Goal: Task Accomplishment & Management: Manage account settings

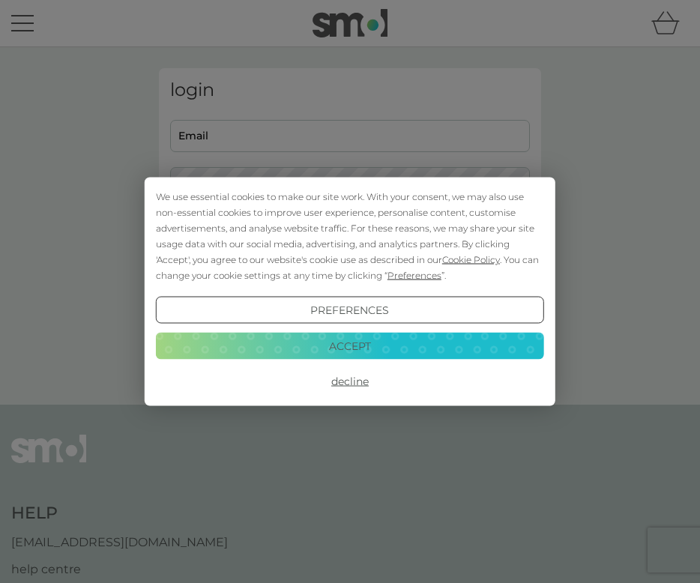
click at [343, 385] on button "Decline" at bounding box center [350, 381] width 388 height 27
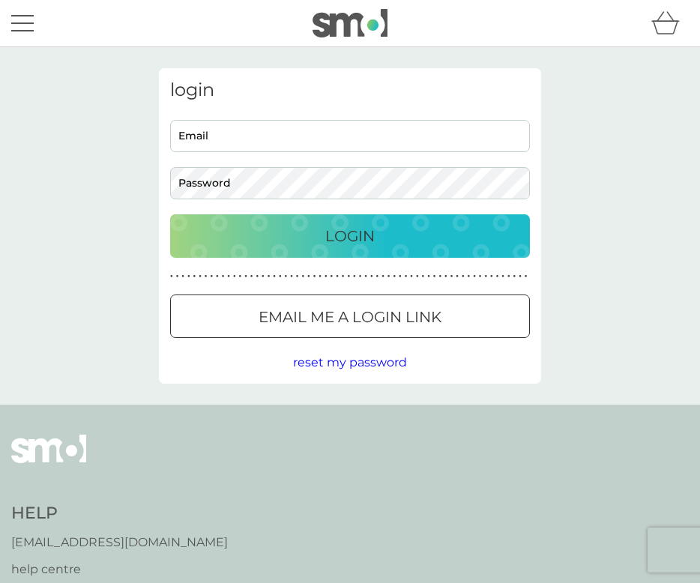
click at [352, 313] on div at bounding box center [350, 318] width 54 height 16
click at [319, 326] on p "Email me a login link" at bounding box center [350, 317] width 183 height 24
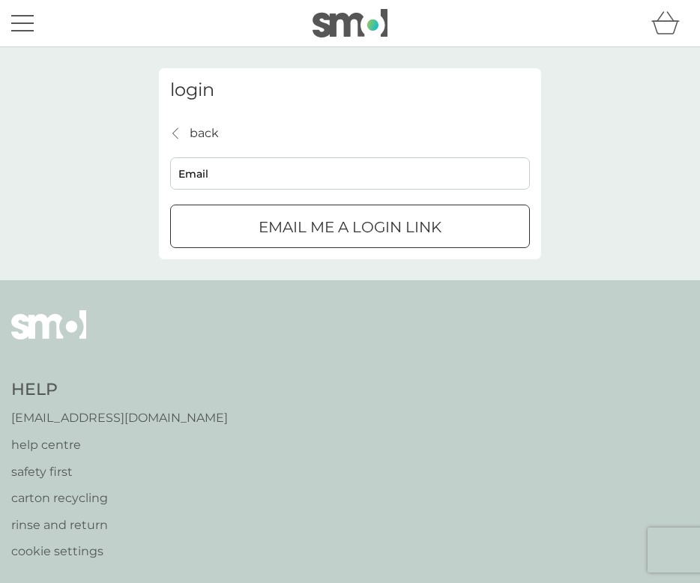
click at [340, 225] on div "submit" at bounding box center [350, 228] width 54 height 16
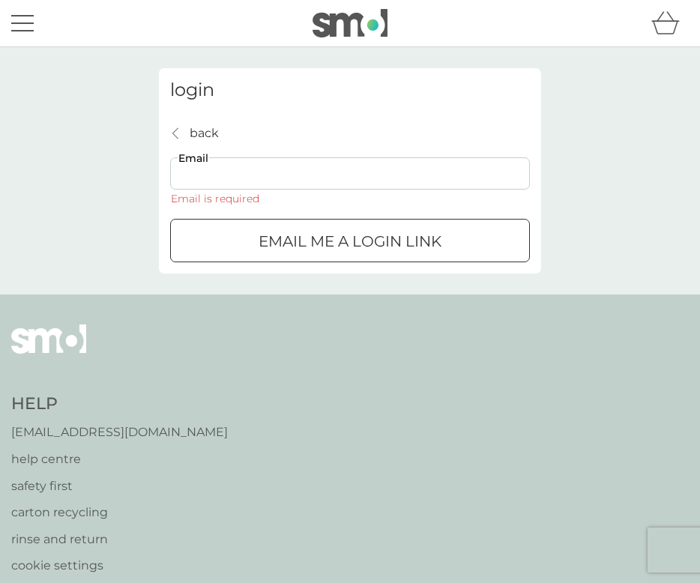
click at [228, 168] on input "Email" at bounding box center [350, 173] width 360 height 32
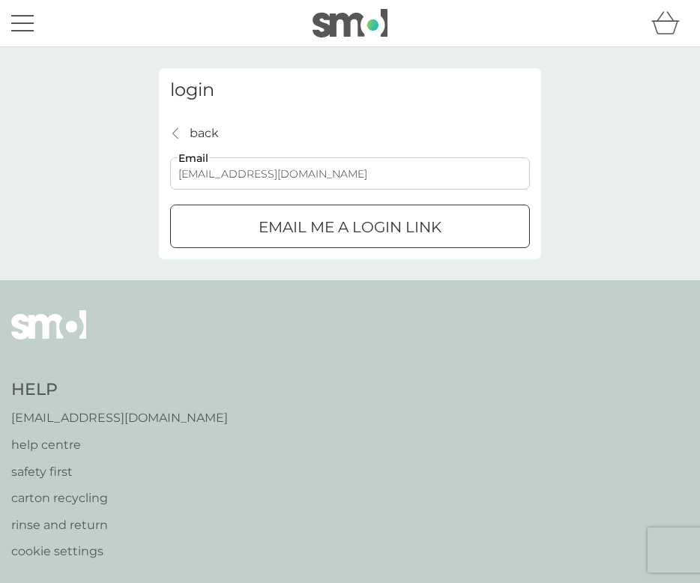
type input "[EMAIL_ADDRESS][DOMAIN_NAME]"
click at [283, 221] on p "Email me a login link" at bounding box center [350, 227] width 183 height 24
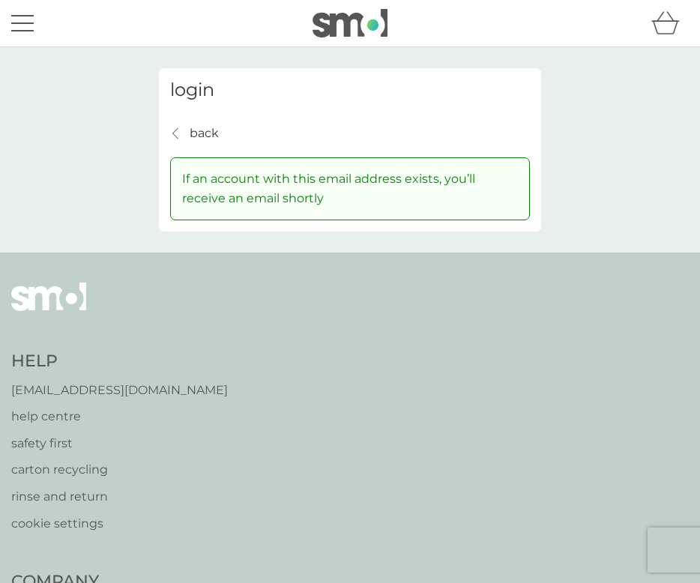
click at [198, 128] on p "back" at bounding box center [204, 133] width 29 height 19
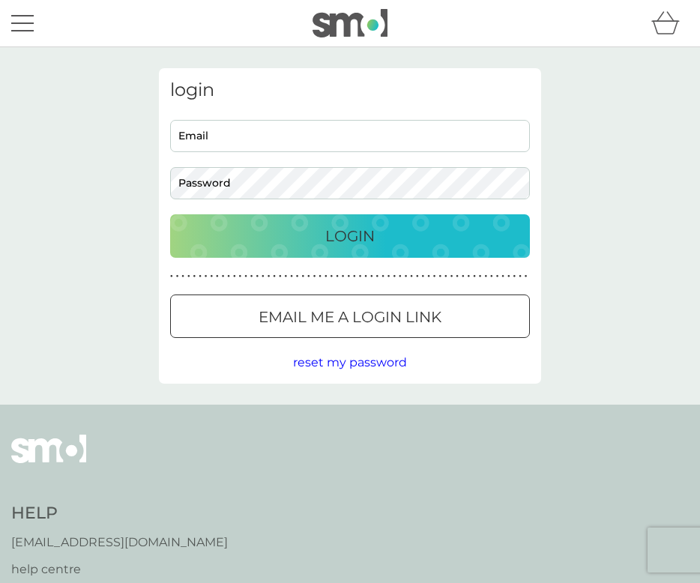
click at [277, 318] on p "Email me a login link" at bounding box center [350, 317] width 183 height 24
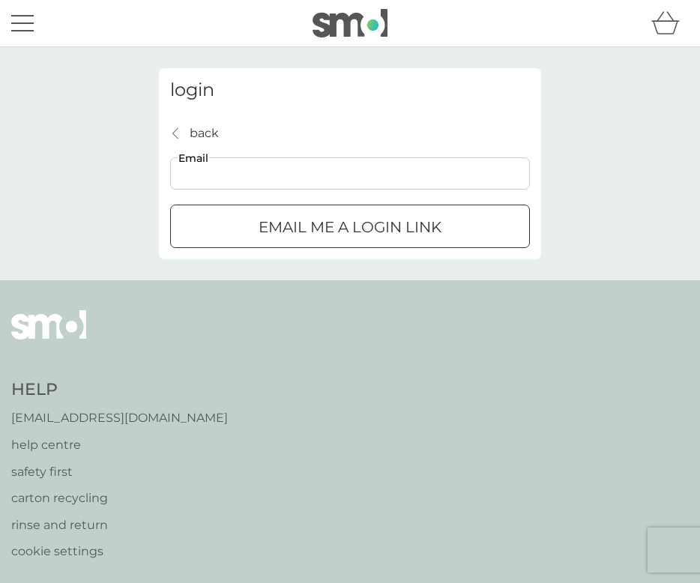
click at [223, 168] on input "Email" at bounding box center [350, 173] width 360 height 32
type input "[EMAIL_ADDRESS][DOMAIN_NAME]"
click button "Email me a login link" at bounding box center [350, 226] width 360 height 43
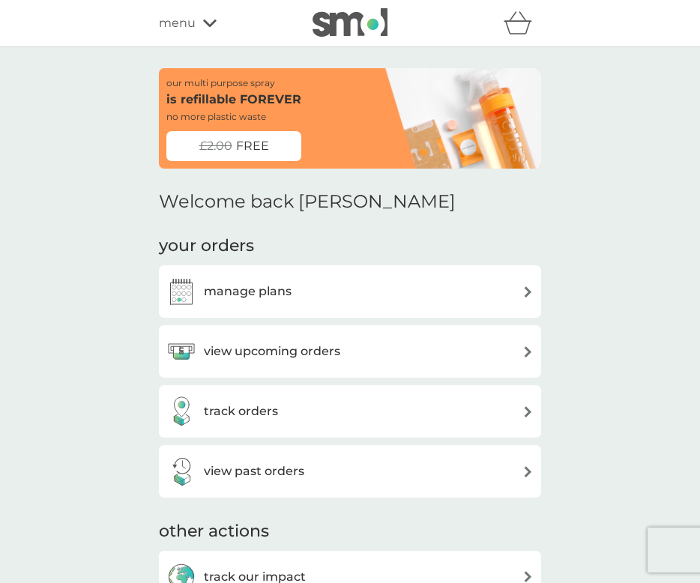
click at [522, 297] on img at bounding box center [527, 291] width 11 height 11
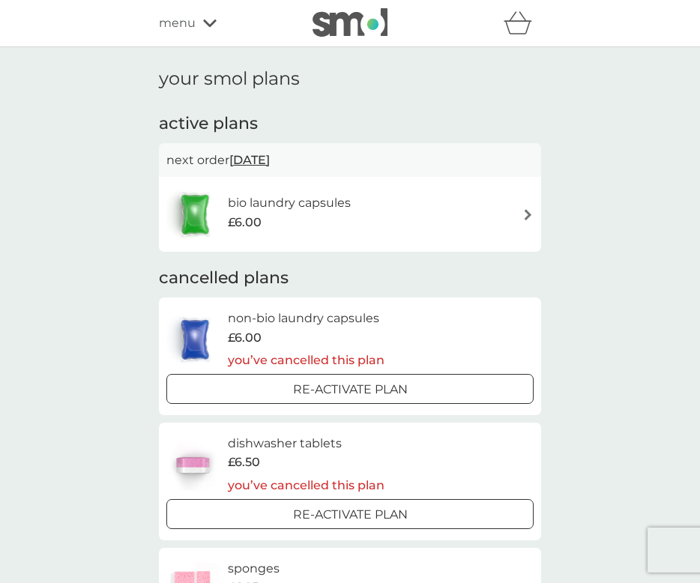
click at [476, 224] on div "bio laundry capsules £6.00" at bounding box center [349, 214] width 367 height 52
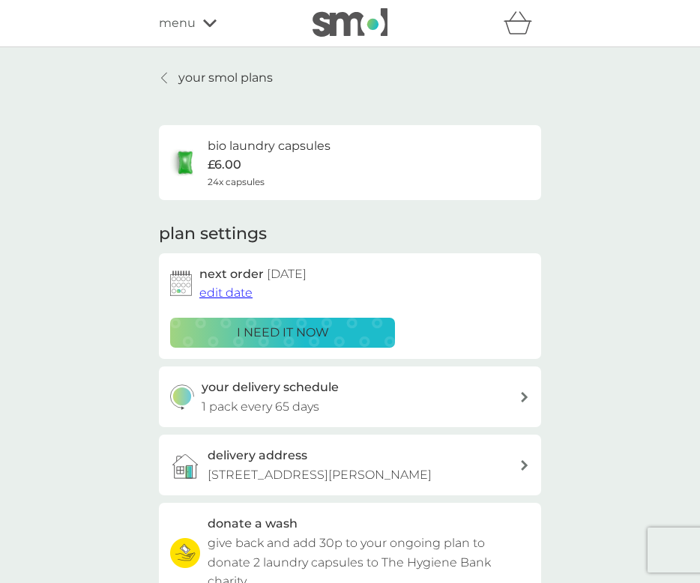
click at [167, 70] on link "your smol plans" at bounding box center [216, 77] width 114 height 19
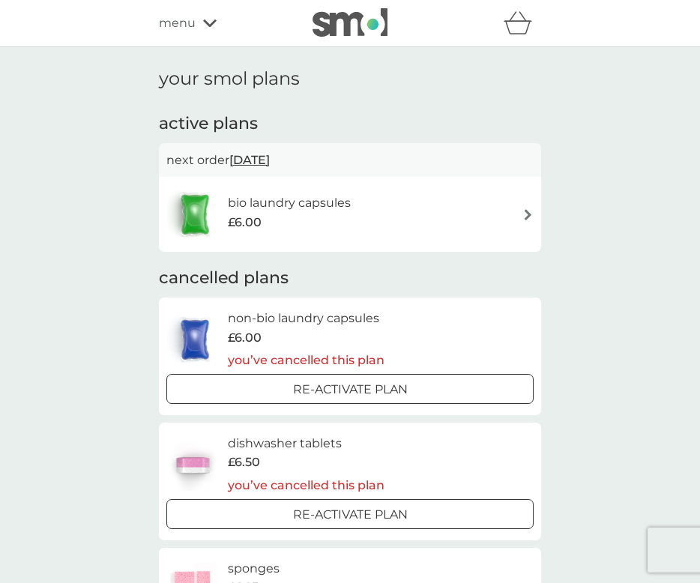
click at [204, 17] on div "menu" at bounding box center [222, 22] width 127 height 19
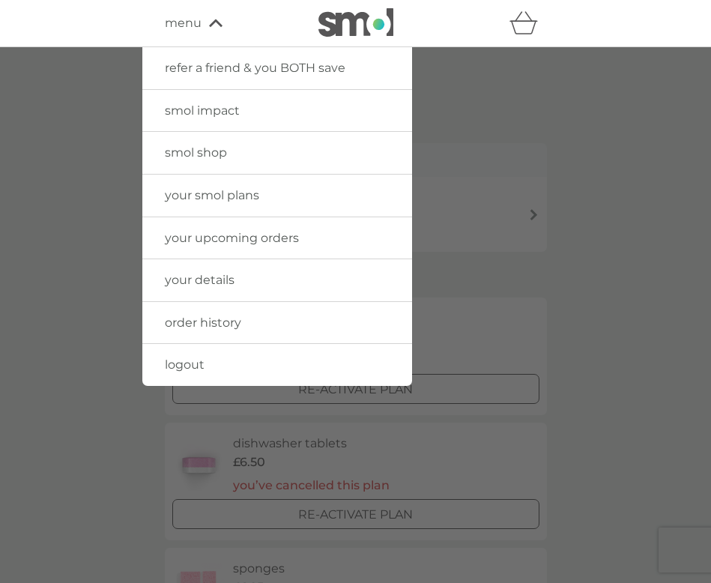
click at [214, 244] on span "your upcoming orders" at bounding box center [232, 238] width 134 height 14
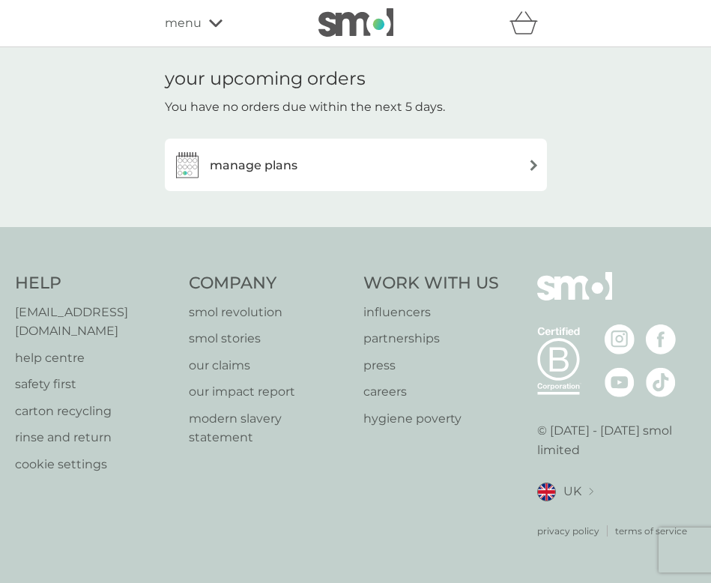
click at [301, 164] on div "manage plans" at bounding box center [355, 165] width 367 height 30
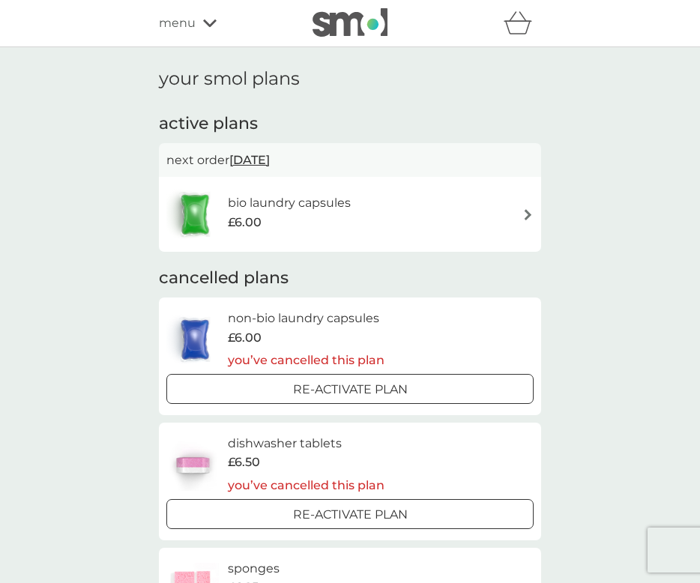
click at [627, 293] on div "your smol plans active plans next order [DATE] bio laundry capsules £6.00 cance…" at bounding box center [350, 429] width 700 height 764
click at [190, 25] on span "menu" at bounding box center [177, 22] width 37 height 19
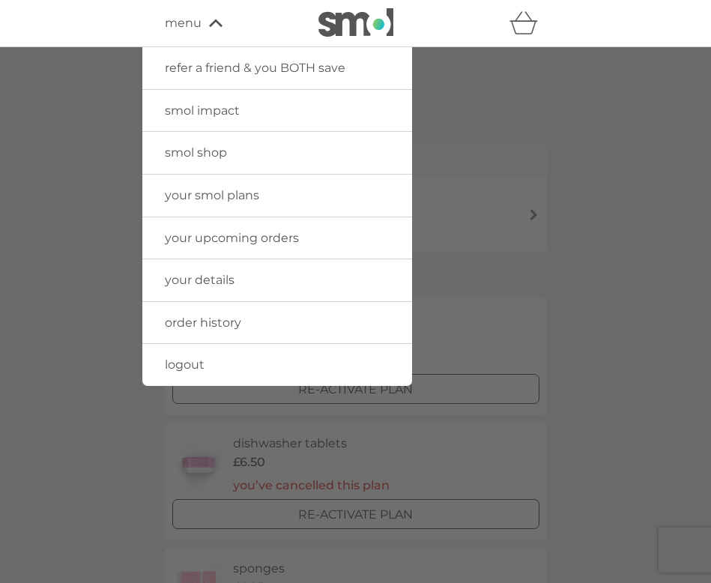
click at [219, 324] on span "order history" at bounding box center [203, 323] width 76 height 14
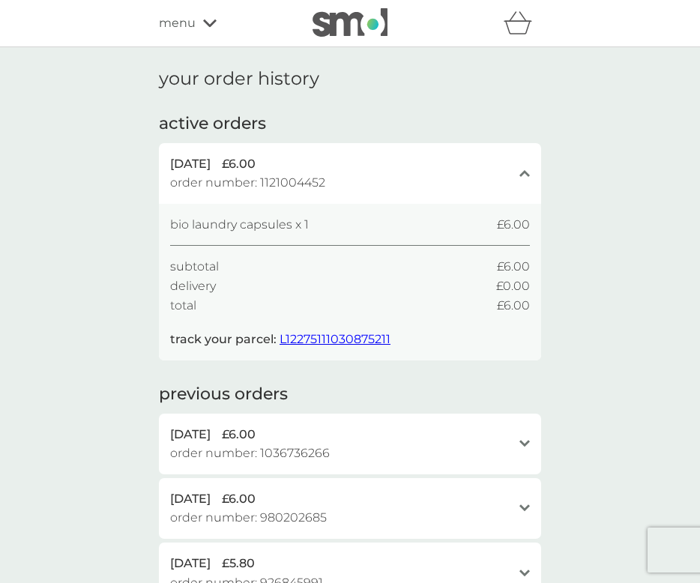
click at [320, 340] on span "L12275111030875211" at bounding box center [335, 339] width 111 height 14
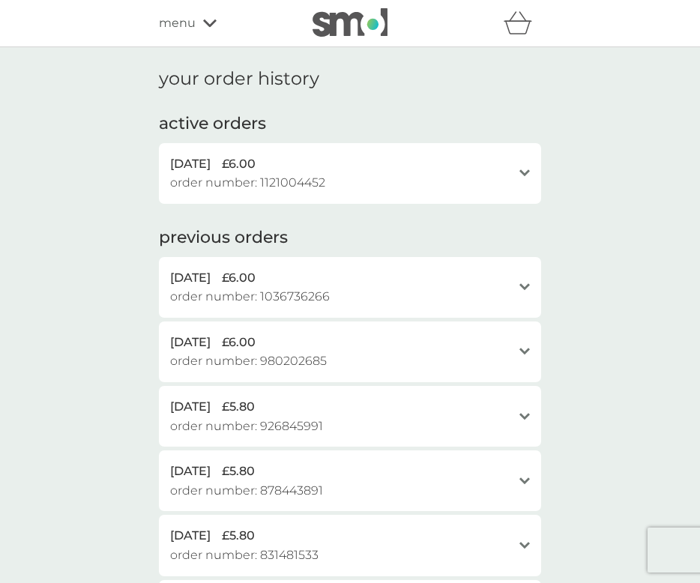
click at [523, 286] on icon at bounding box center [524, 286] width 10 height 7
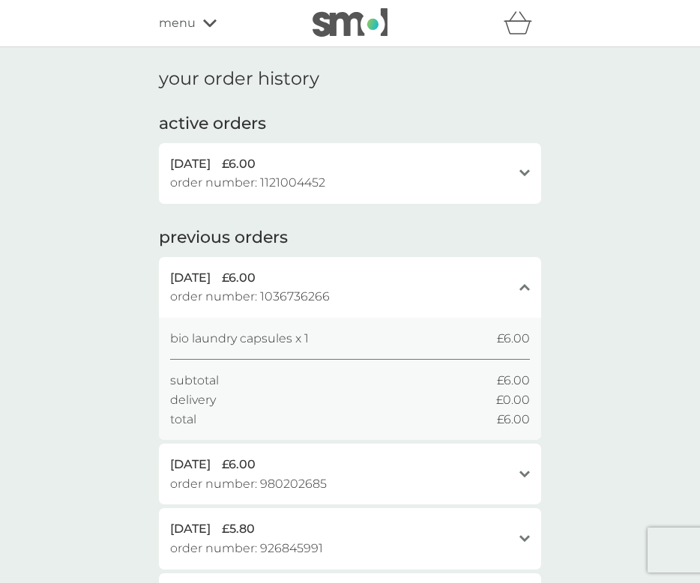
click at [207, 24] on icon at bounding box center [209, 22] width 13 height 7
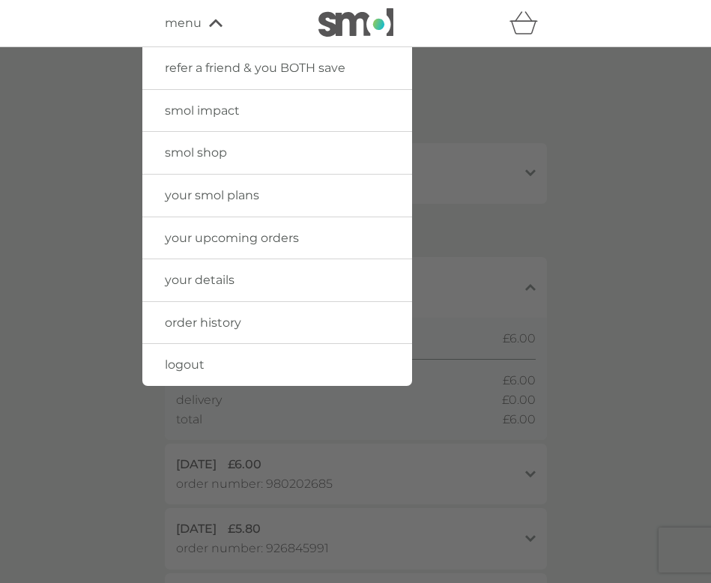
click at [224, 282] on span "your details" at bounding box center [200, 280] width 70 height 14
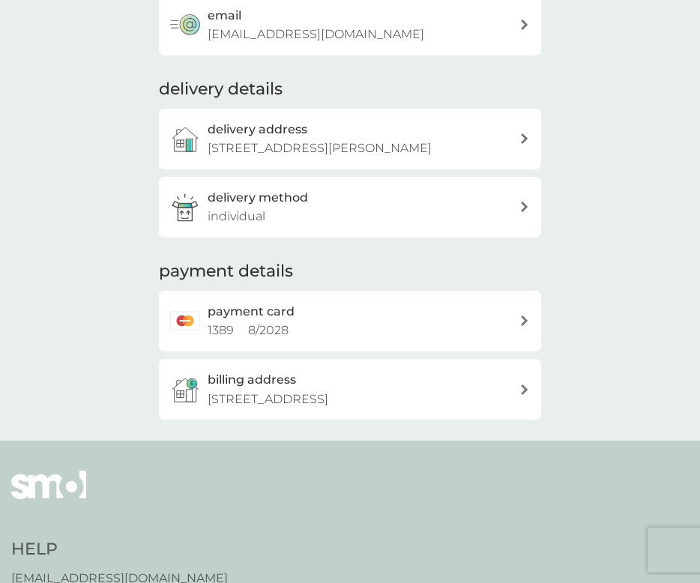
scroll to position [150, 0]
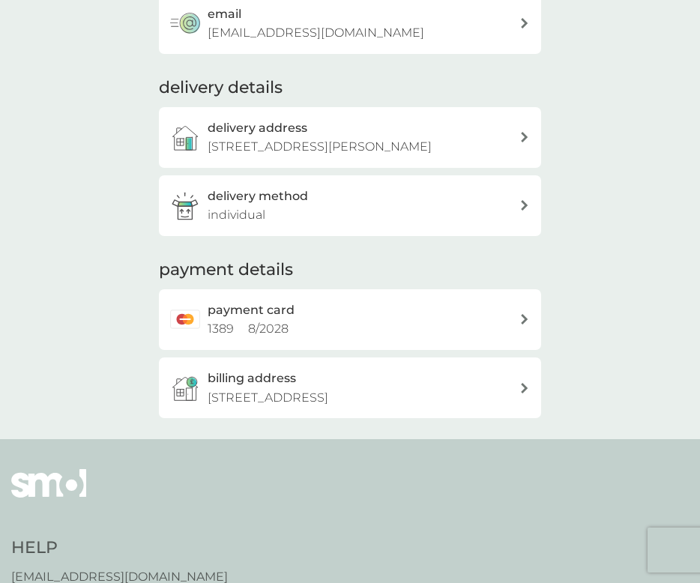
click at [319, 408] on p "[STREET_ADDRESS]" at bounding box center [268, 397] width 121 height 19
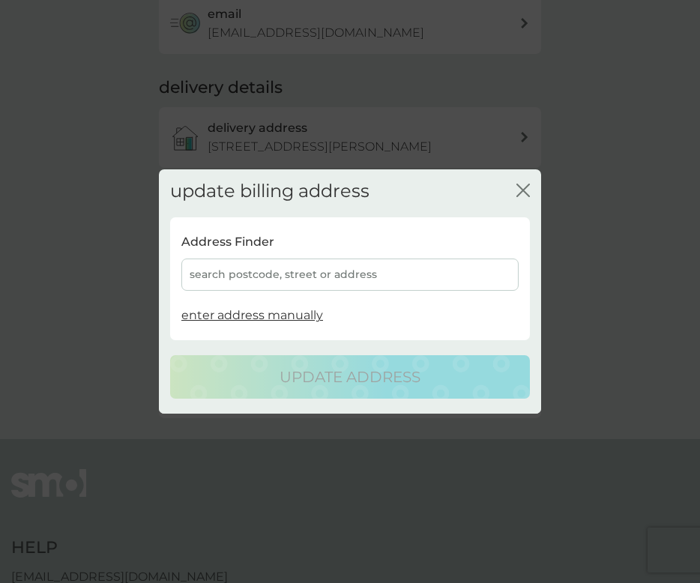
click at [527, 193] on icon "close" at bounding box center [526, 190] width 6 height 12
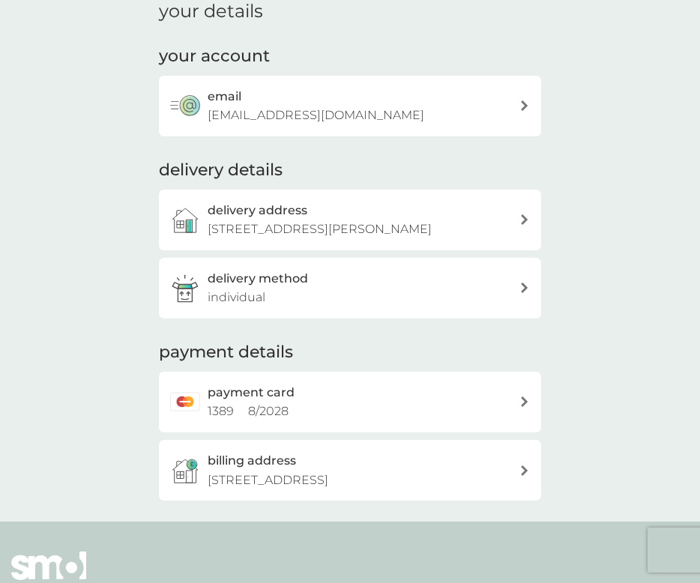
scroll to position [0, 0]
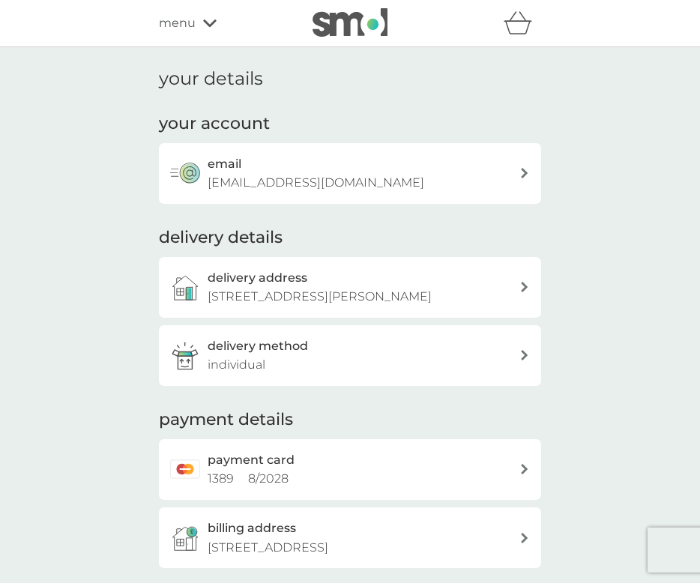
click at [335, 182] on p "[EMAIL_ADDRESS][DOMAIN_NAME]" at bounding box center [316, 182] width 217 height 19
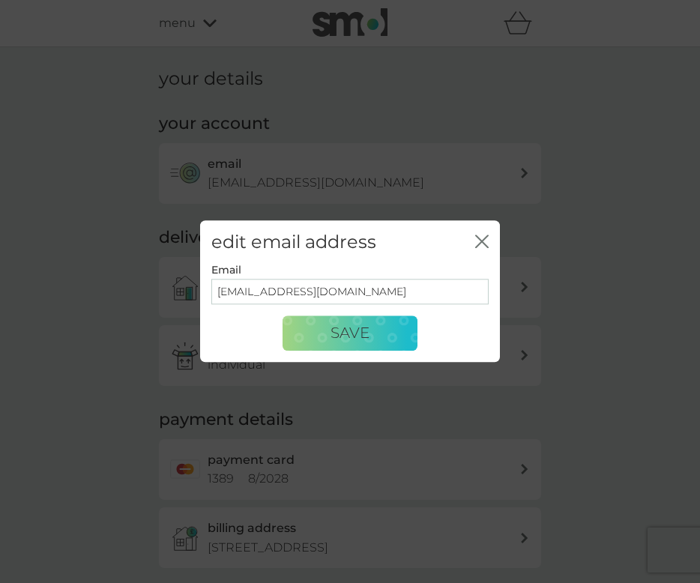
drag, startPoint x: 486, startPoint y: 233, endPoint x: 251, endPoint y: 53, distance: 296.2
click at [486, 232] on div "close" at bounding box center [481, 243] width 13 height 22
drag, startPoint x: 484, startPoint y: 239, endPoint x: 304, endPoint y: 41, distance: 267.4
click at [482, 237] on icon "close" at bounding box center [481, 241] width 13 height 13
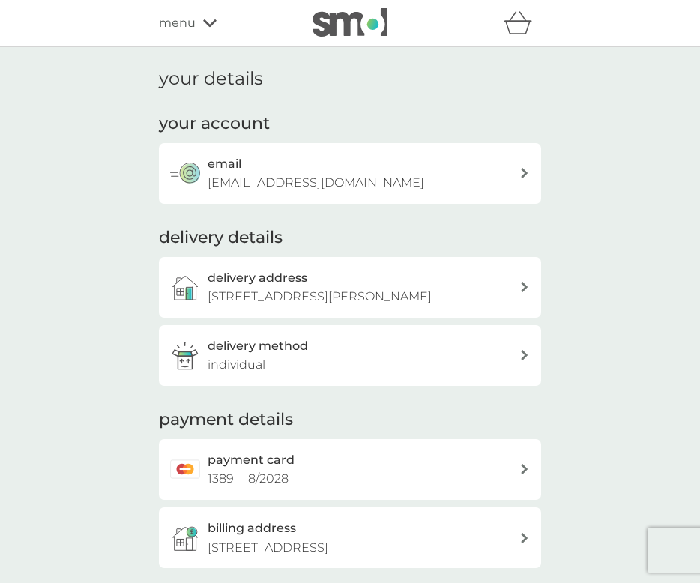
click at [204, 23] on icon at bounding box center [209, 23] width 13 height 9
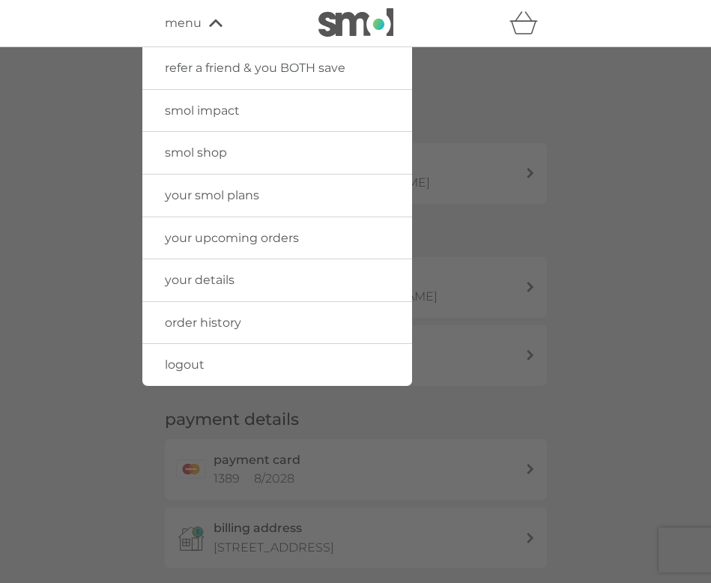
click at [219, 235] on span "your upcoming orders" at bounding box center [232, 238] width 134 height 14
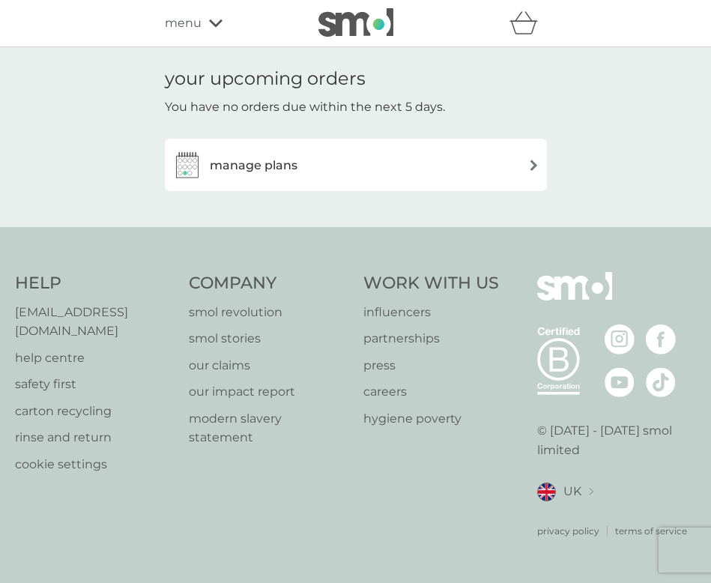
drag, startPoint x: 505, startPoint y: 145, endPoint x: 507, endPoint y: 159, distance: 13.7
click at [506, 145] on div "manage plans" at bounding box center [356, 165] width 382 height 52
click at [507, 162] on div "manage plans" at bounding box center [355, 165] width 367 height 30
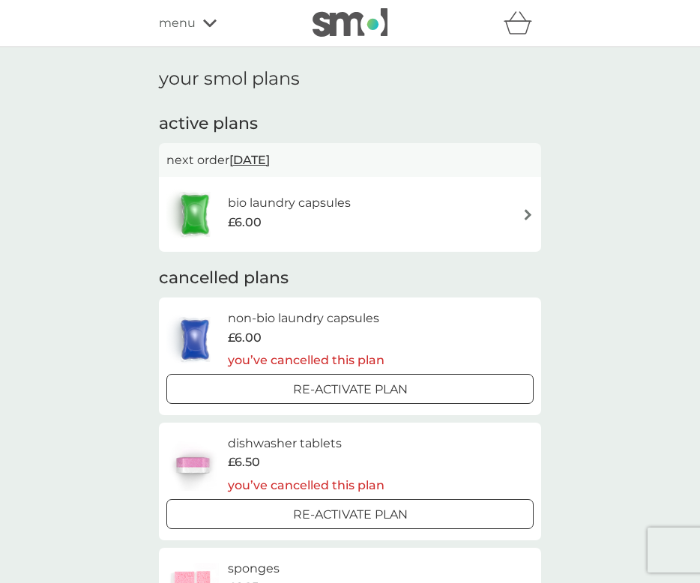
click at [516, 214] on div "bio laundry capsules £6.00" at bounding box center [349, 214] width 367 height 52
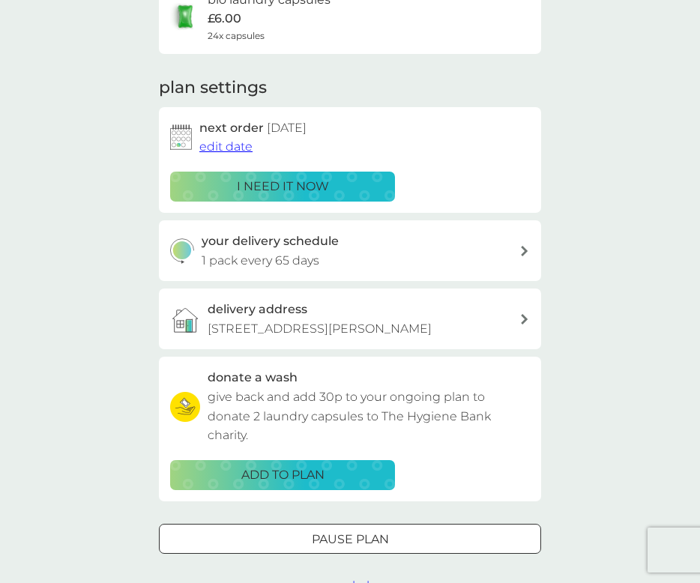
scroll to position [450, 0]
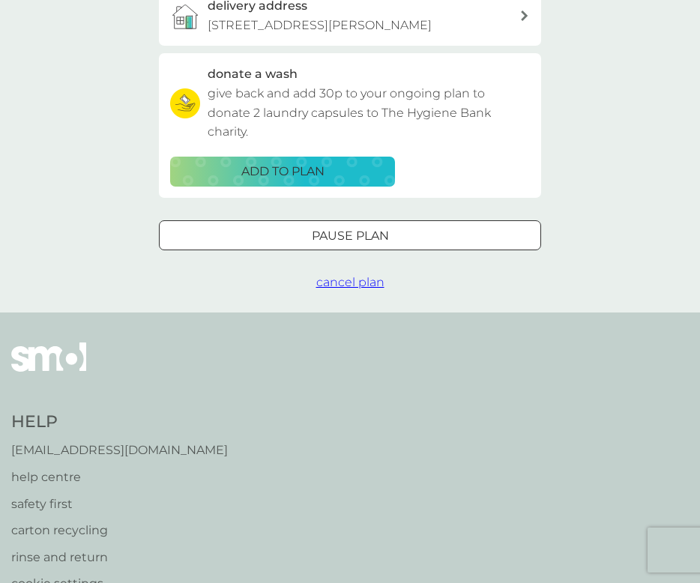
click at [329, 244] on div at bounding box center [350, 236] width 54 height 16
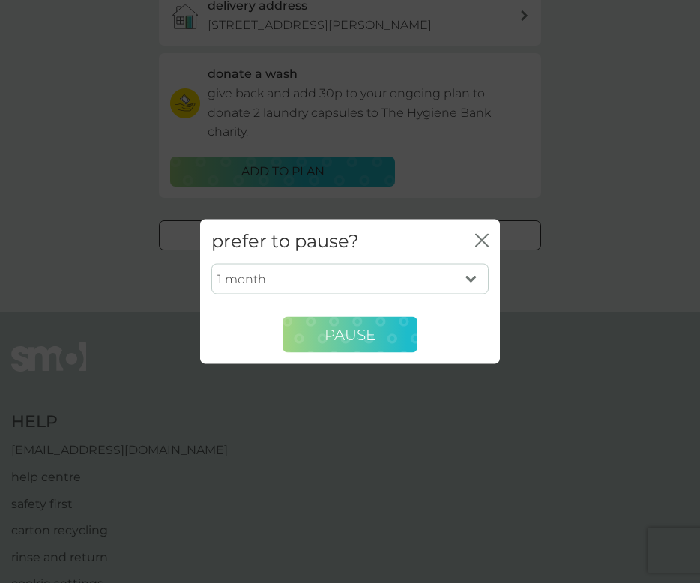
click at [337, 335] on span "Pause" at bounding box center [350, 334] width 51 height 18
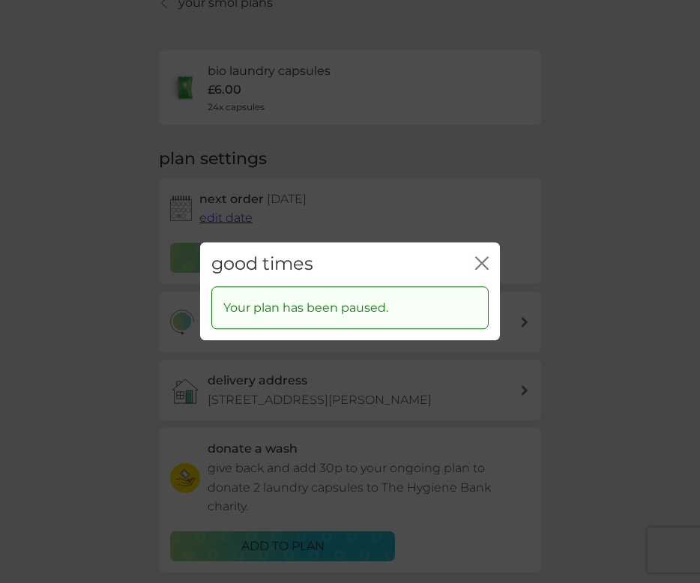
click at [487, 261] on icon "close" at bounding box center [481, 262] width 13 height 13
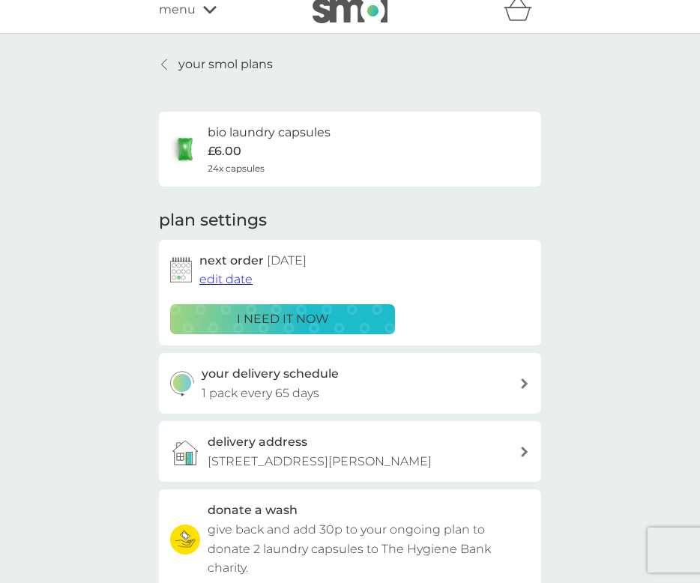
scroll to position [0, 0]
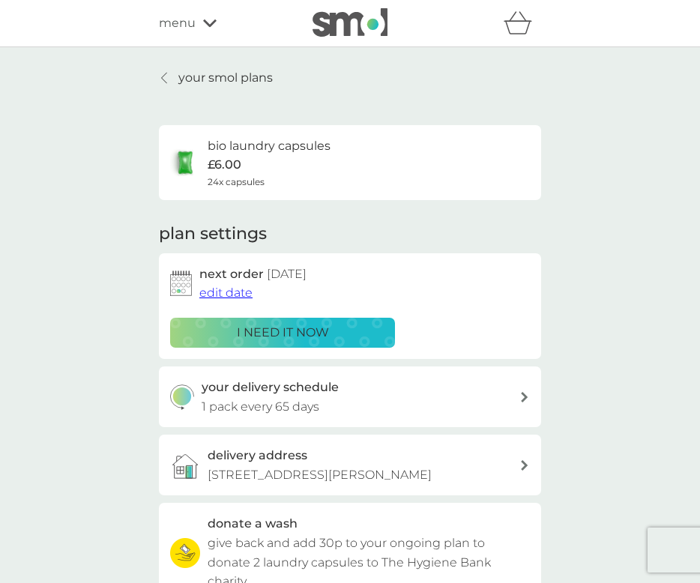
click at [665, 249] on div "your smol plans bio laundry capsules £6.00 24x capsules plan settings next orde…" at bounding box center [350, 404] width 700 height 715
